Goal: Task Accomplishment & Management: Use online tool/utility

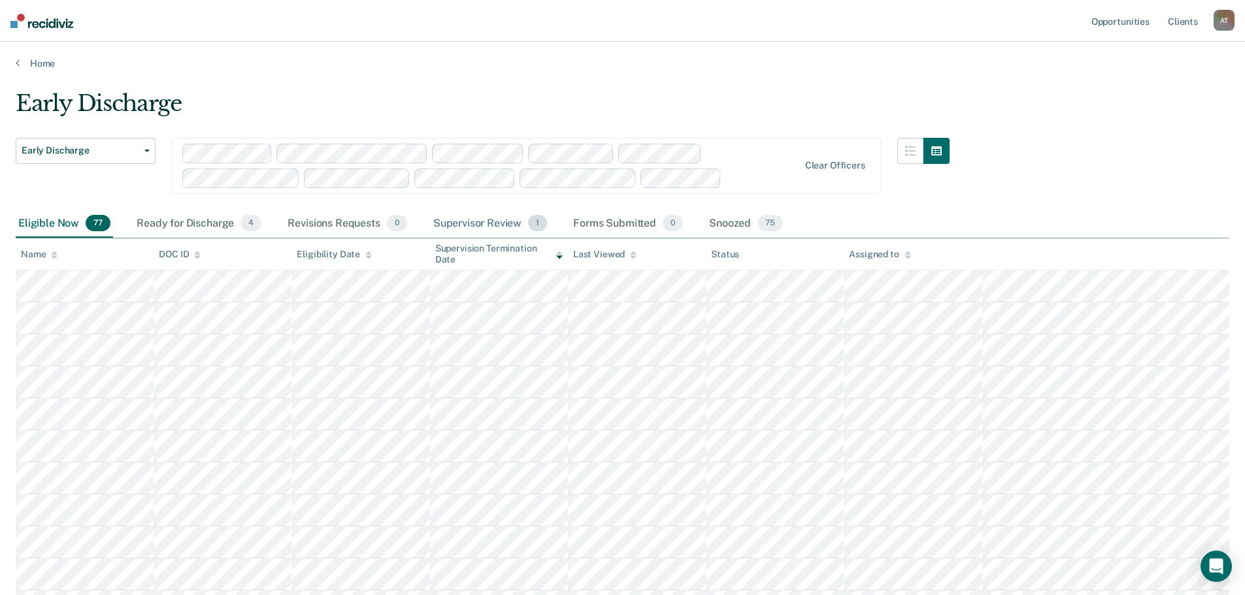
click at [491, 222] on div "Supervisor Review 1" at bounding box center [491, 224] width 120 height 29
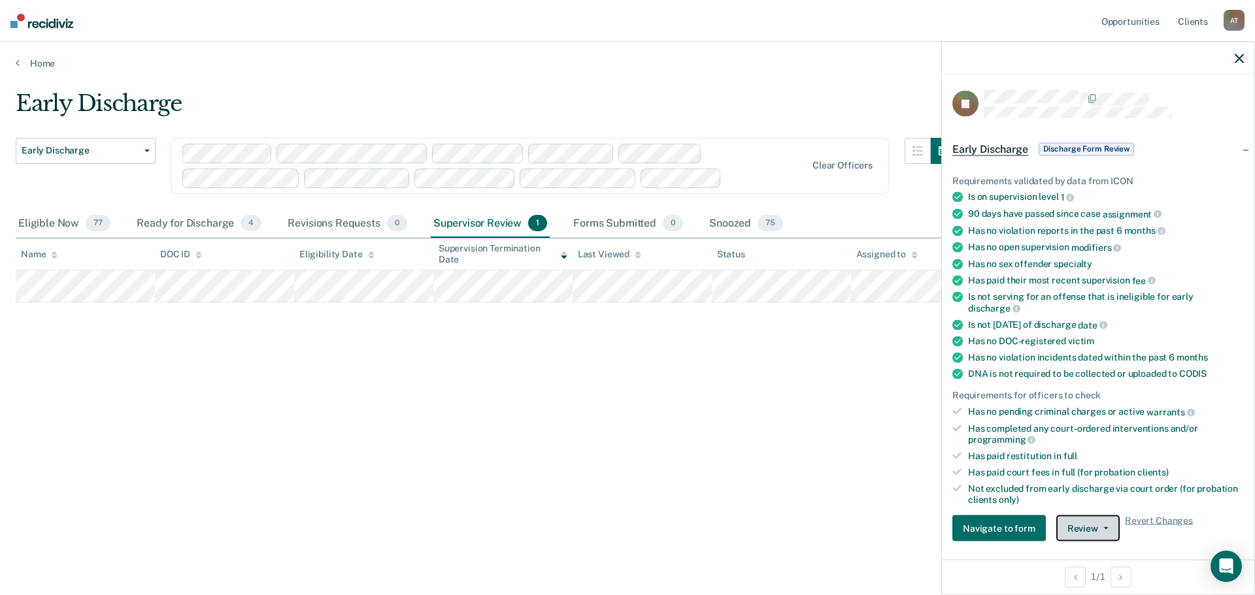
click at [1104, 527] on icon "button" at bounding box center [1105, 528] width 5 height 3
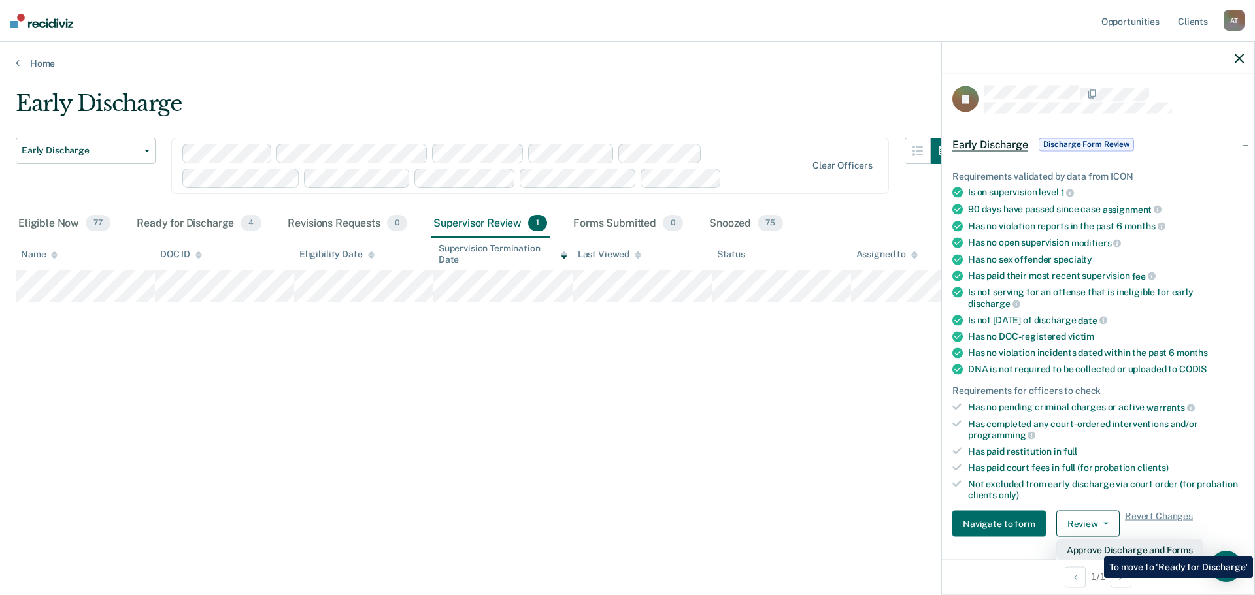
click at [1094, 547] on button "Approve Discharge and Forms" at bounding box center [1129, 550] width 147 height 21
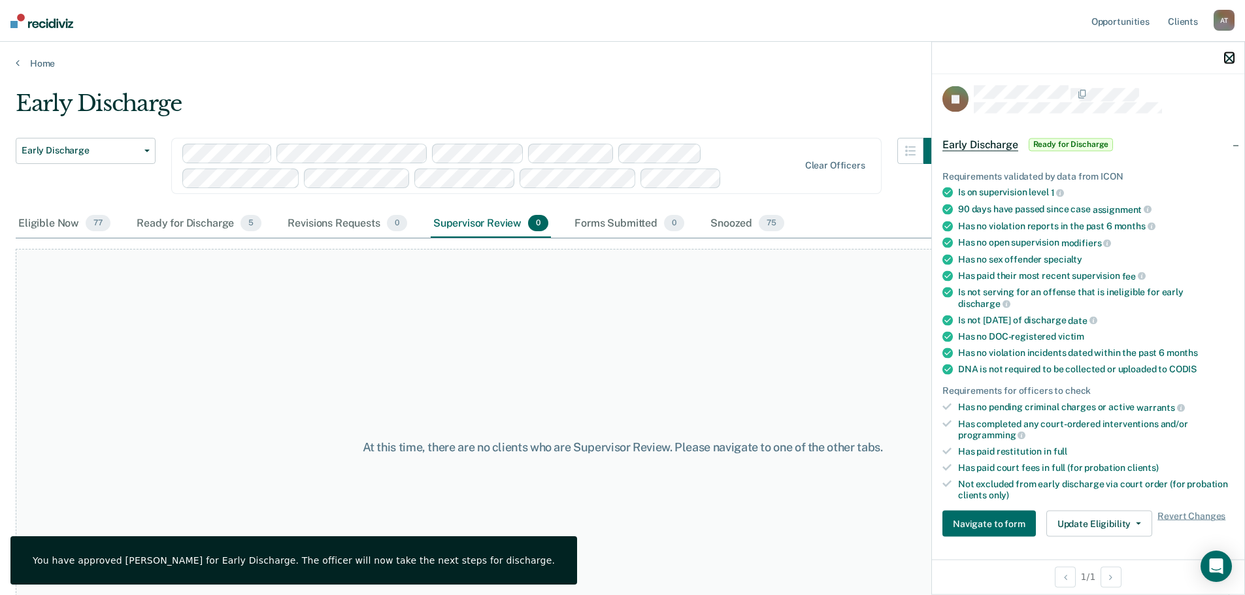
click at [1228, 55] on icon "button" at bounding box center [1229, 58] width 9 height 9
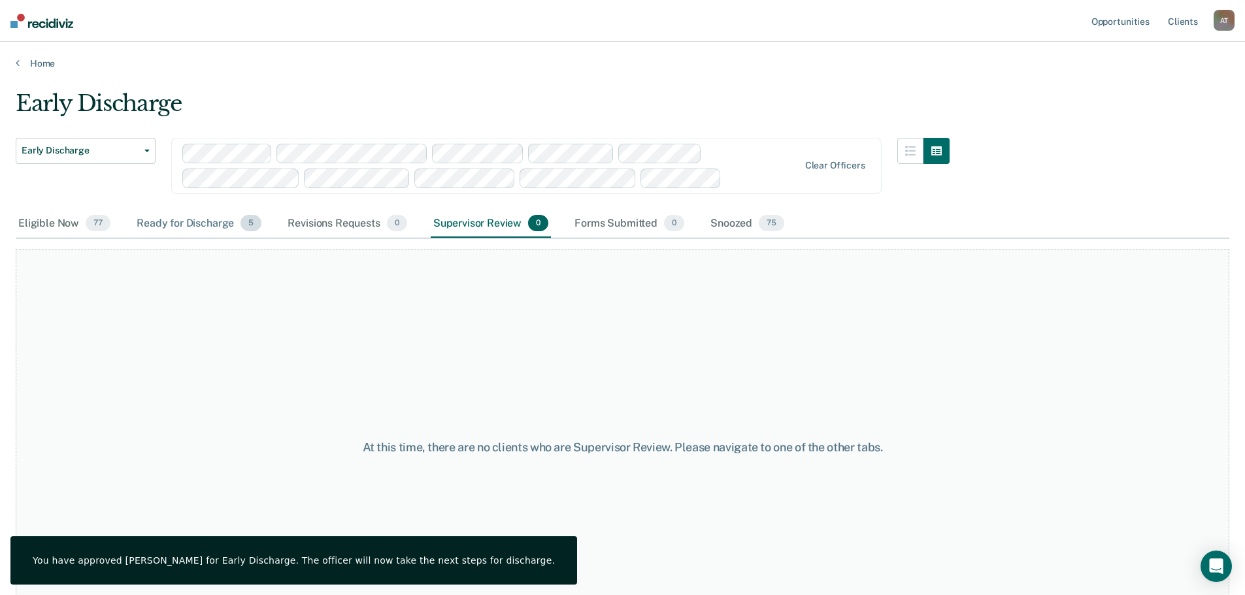
click at [175, 229] on div "Ready for Discharge 5" at bounding box center [199, 224] width 130 height 29
